Goal: Information Seeking & Learning: Get advice/opinions

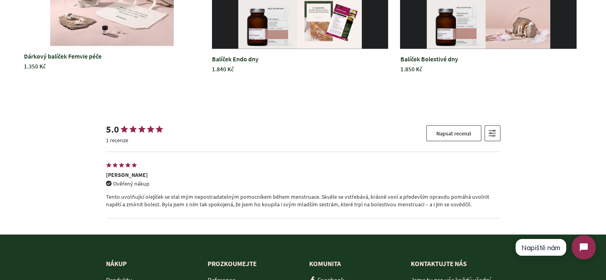
scroll to position [1681, 0]
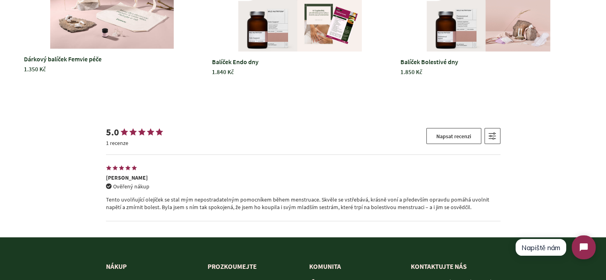
click at [149, 196] on p "Tento uvolňující olejíček se stal mým nepostradatelným pomocníkem během menstru…" at bounding box center [303, 204] width 395 height 16
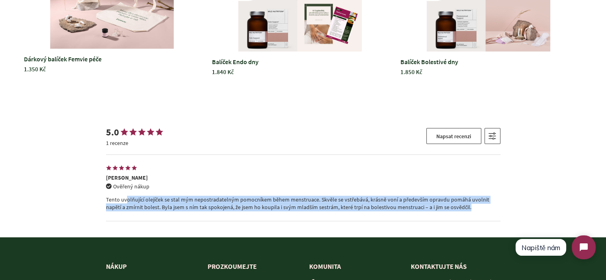
click at [149, 196] on p "Tento uvolňující olejíček se stal mým nepostradatelným pomocníkem během menstru…" at bounding box center [303, 204] width 395 height 16
click at [139, 209] on div "[PERSON_NAME] Ověřený nákup Tento uvolňující olejíček se stal mým nepostradatel…" at bounding box center [303, 188] width 395 height 67
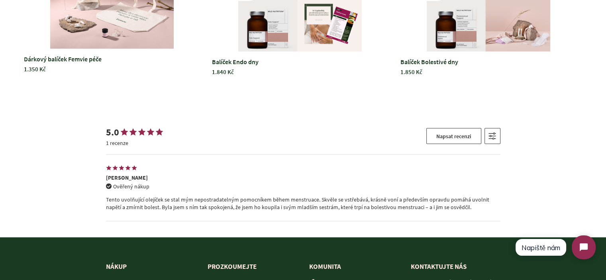
click at [158, 207] on div "[PERSON_NAME] Ověřený nákup Tento uvolňující olejíček se stal mým nepostradatel…" at bounding box center [303, 188] width 395 height 67
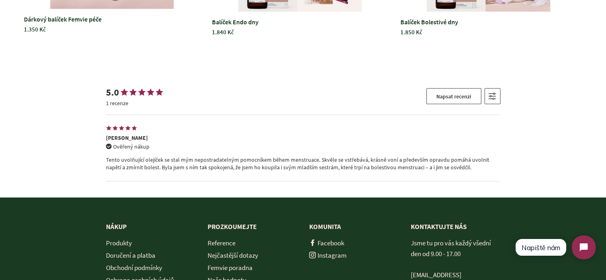
click at [241, 156] on p "Tento uvolňující olejíček se stal mým nepostradatelným pomocníkem během menstru…" at bounding box center [303, 164] width 395 height 16
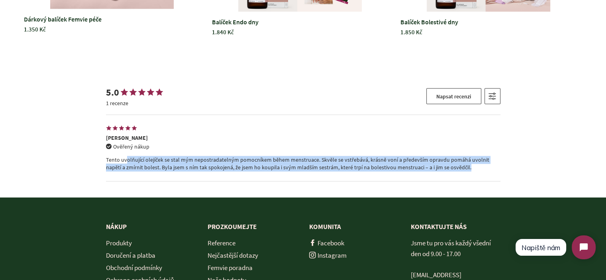
click at [241, 156] on p "Tento uvolňující olejíček se stal mým nepostradatelným pomocníkem během menstru…" at bounding box center [303, 164] width 395 height 16
